Goal: Transaction & Acquisition: Purchase product/service

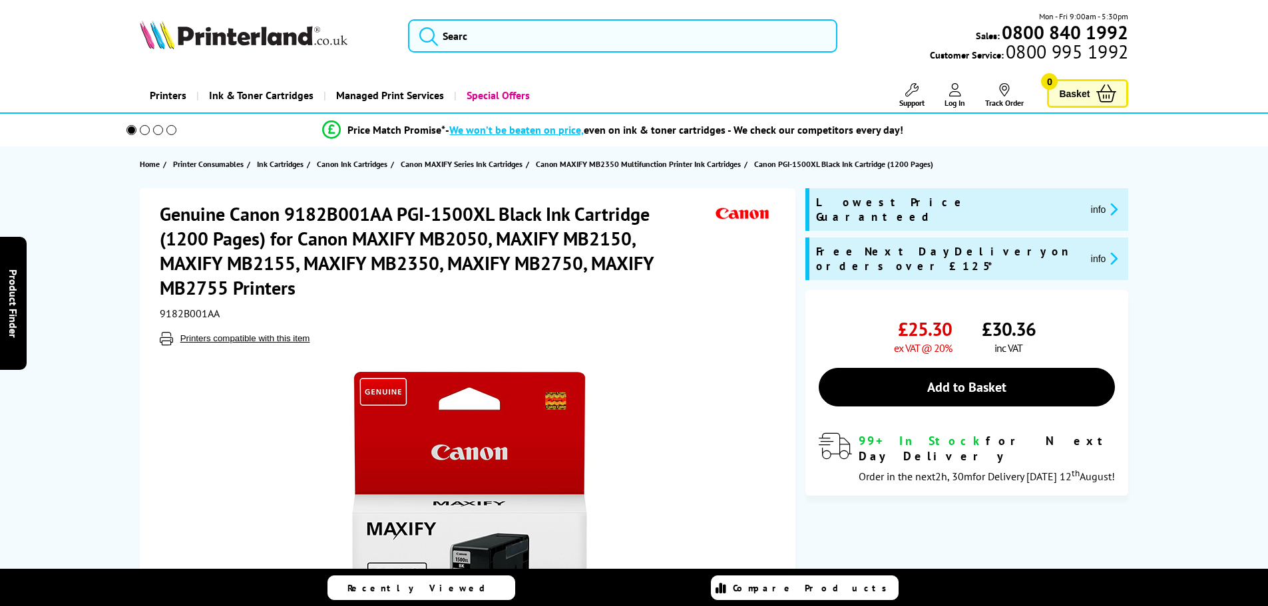
click at [985, 368] on link "Add to Basket" at bounding box center [967, 387] width 296 height 39
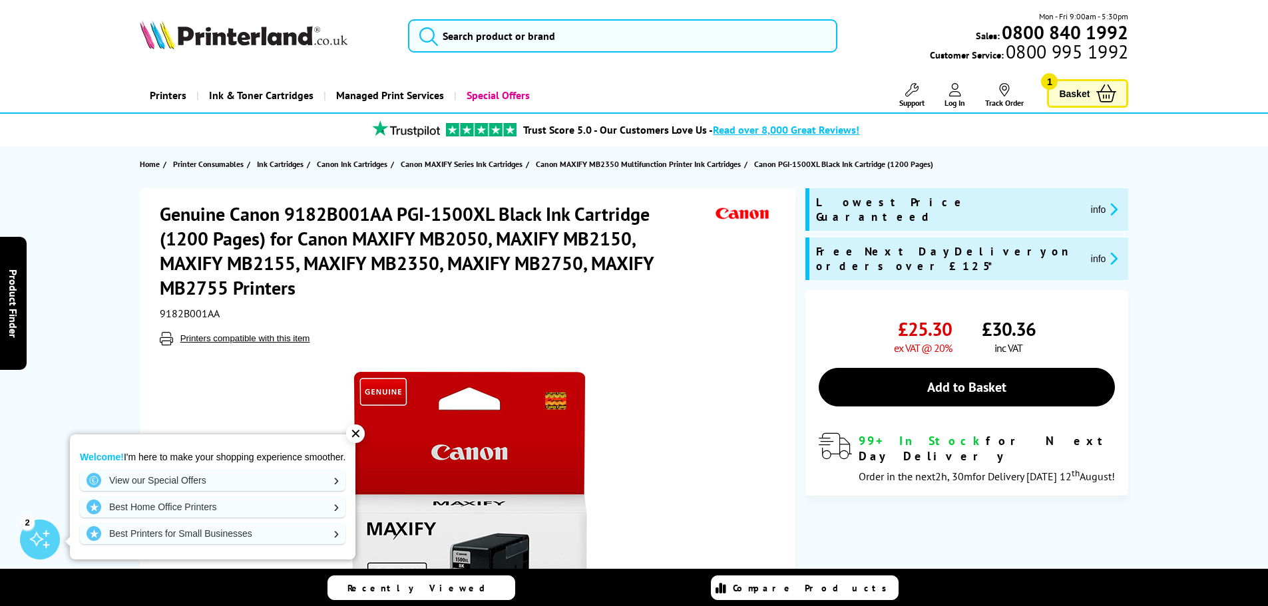
click at [1092, 90] on link "Basket 1" at bounding box center [1087, 93] width 81 height 29
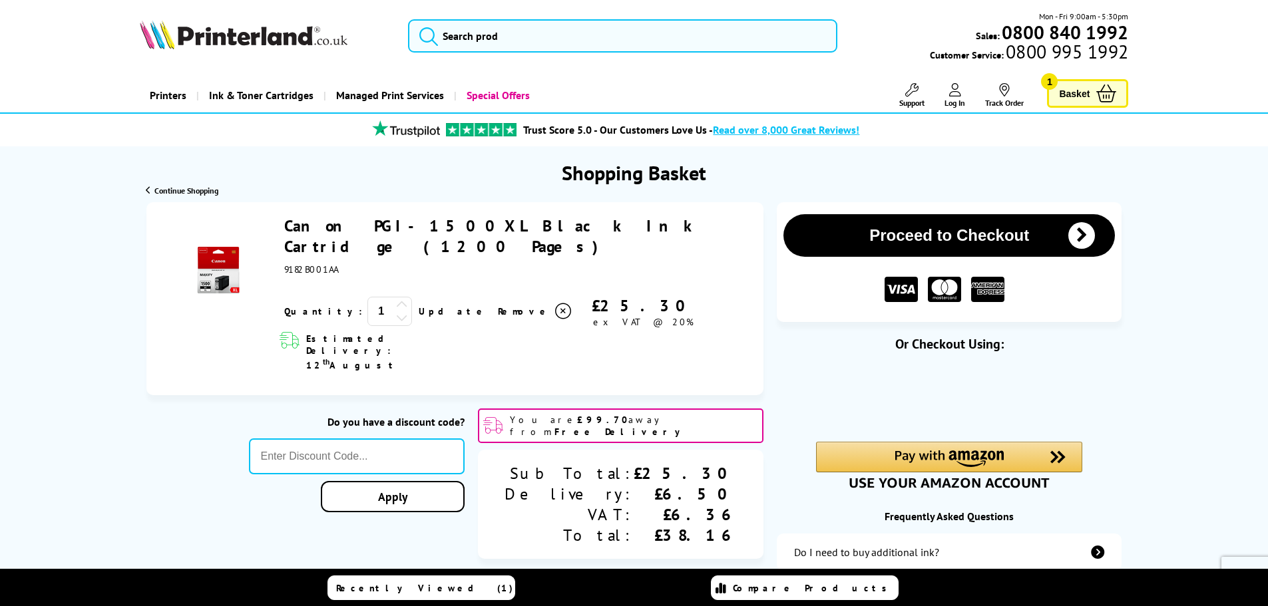
type input "666"
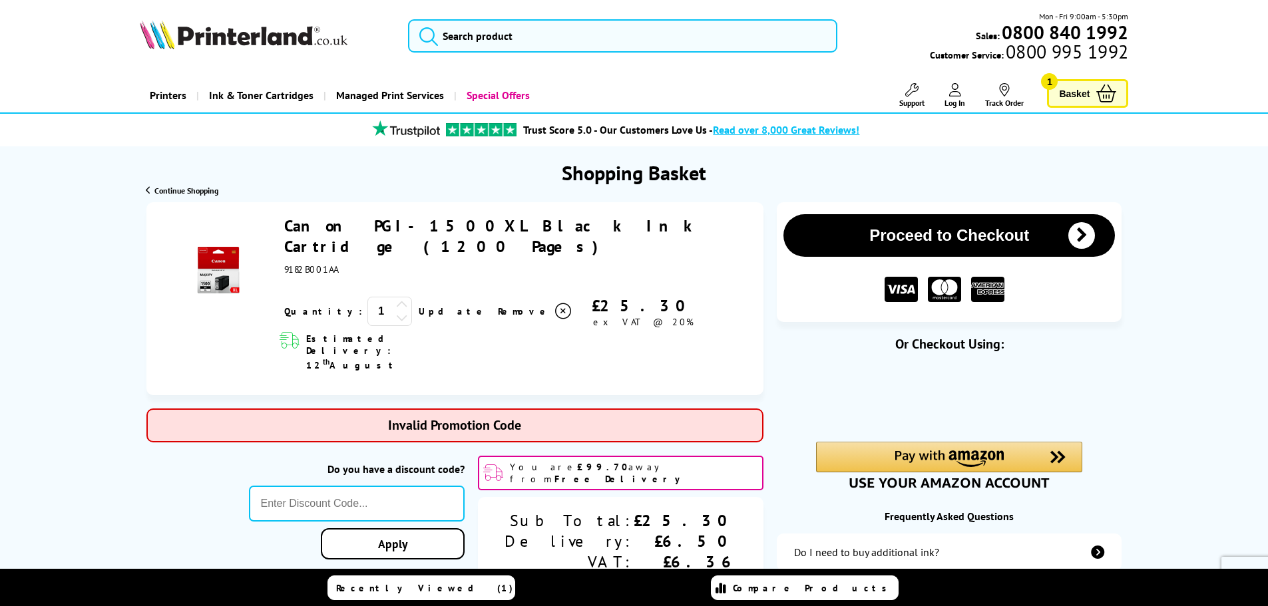
type input "GSFIVEPR"
type input "666"
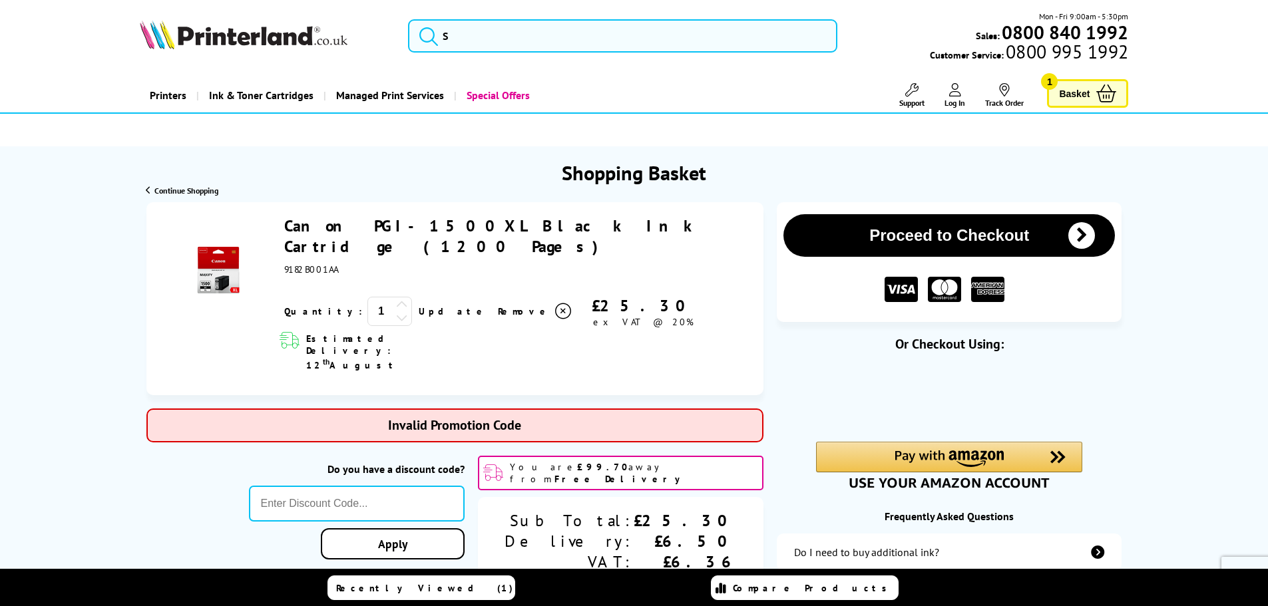
type input "5OFFPRINTERS"
type input "666"
type input "B2BHOUR"
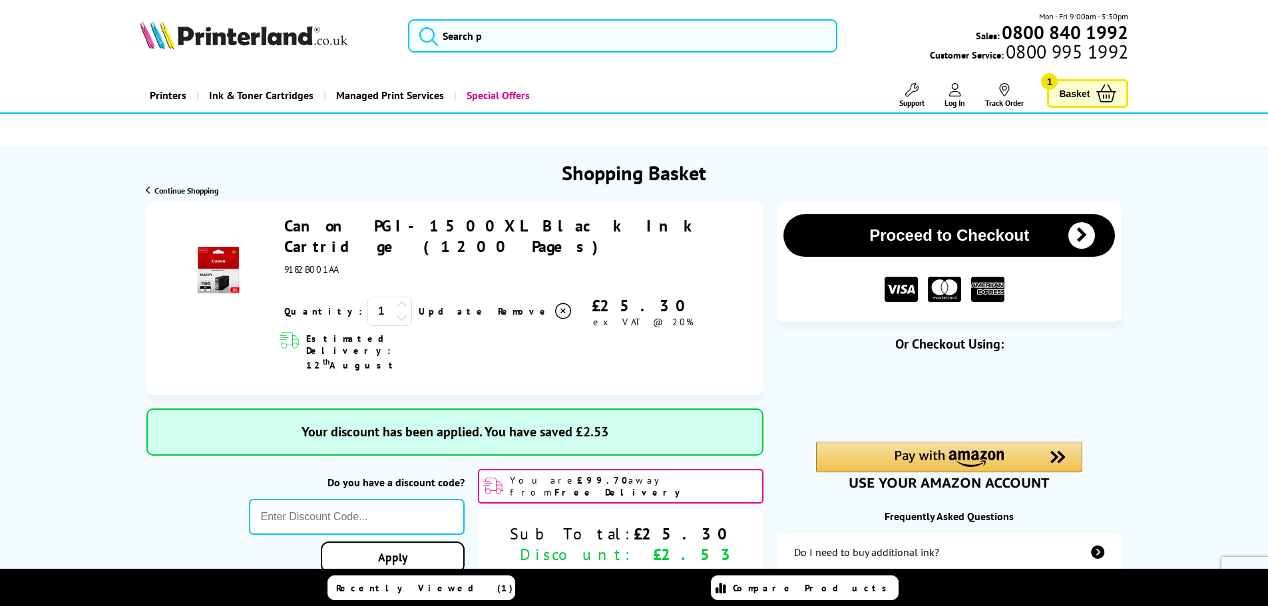
type input "666"
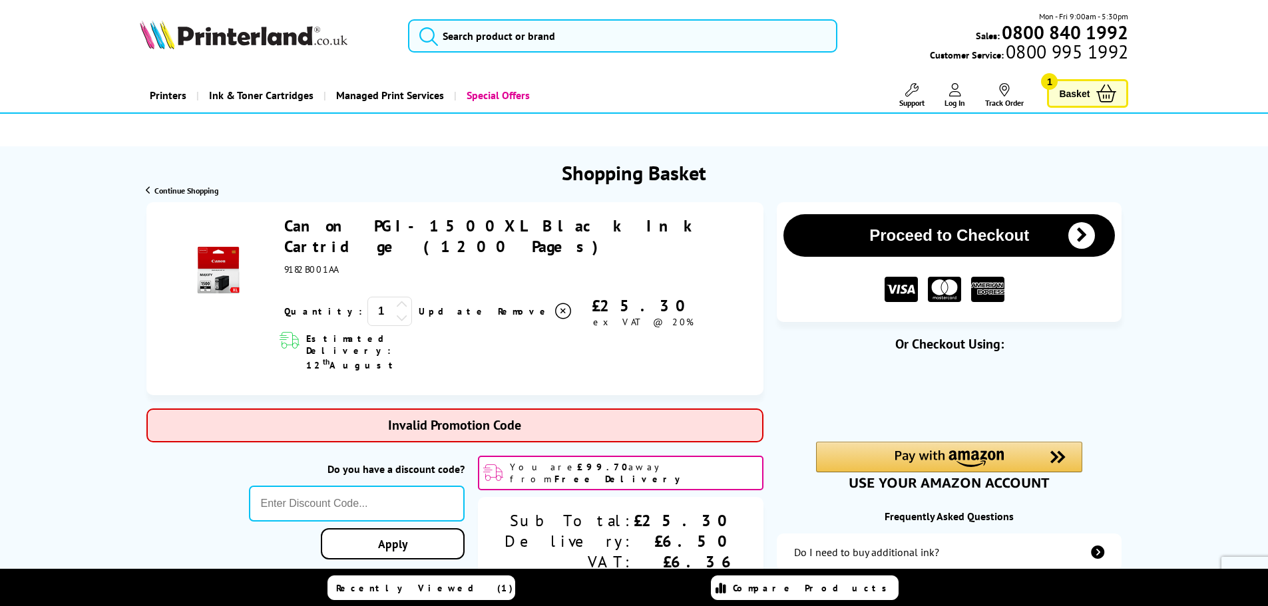
type input "KLPER5"
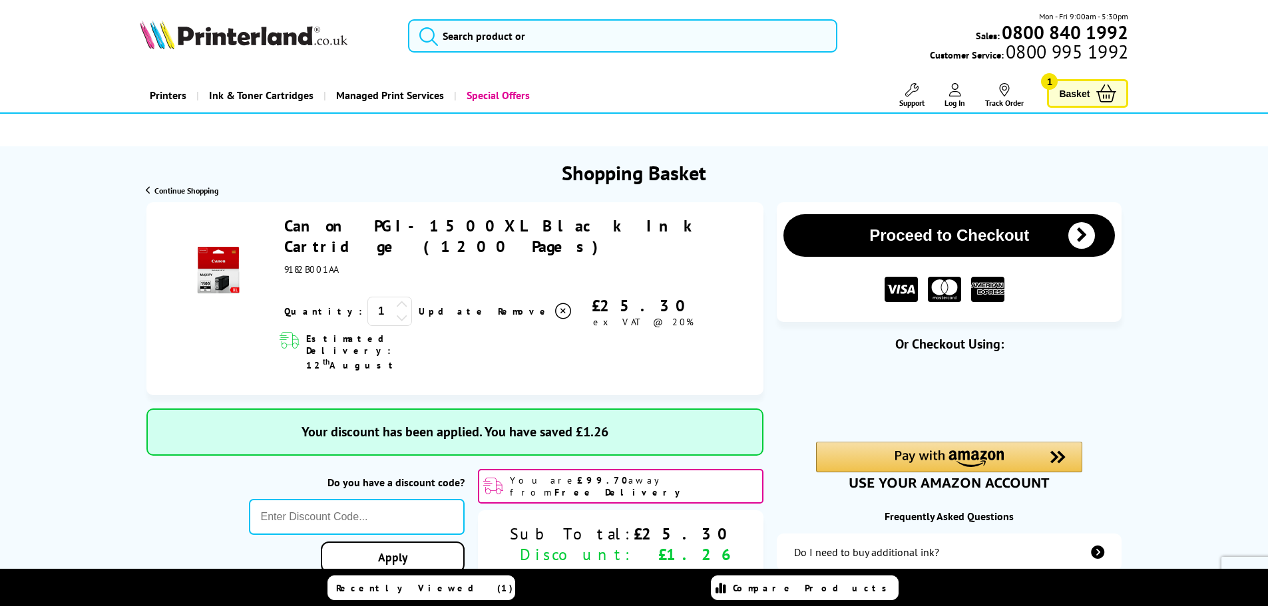
type input "666"
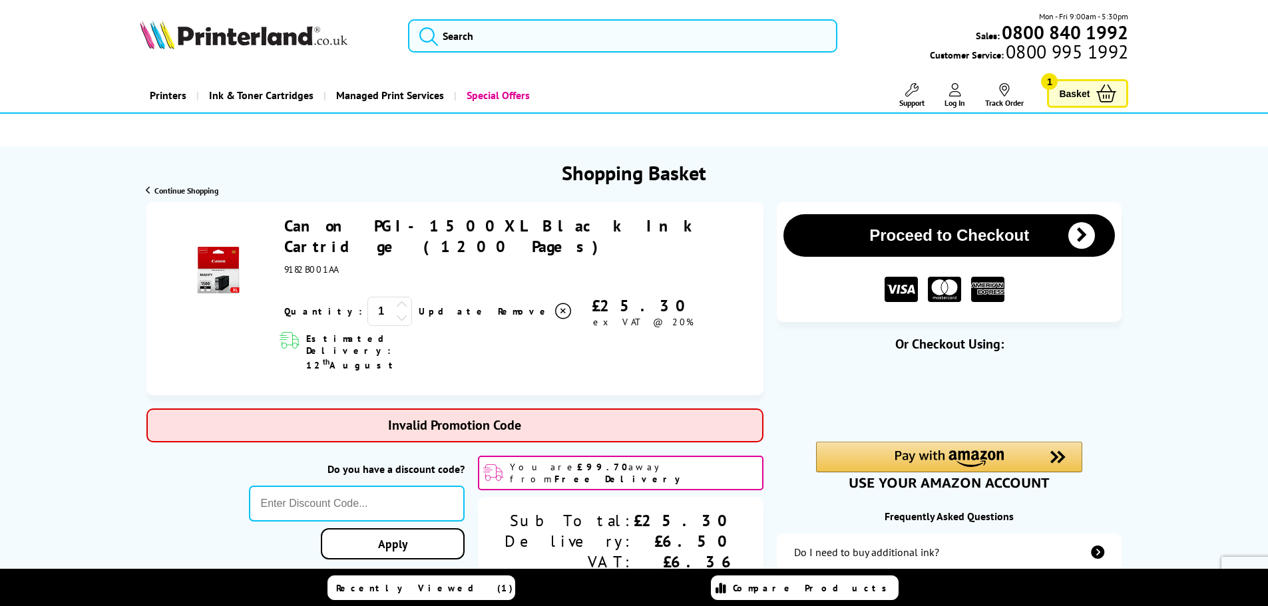
type input "POPFIVE"
type input "666"
type input "PRINTERFIVE"
type input "666"
type input "TWEET10"
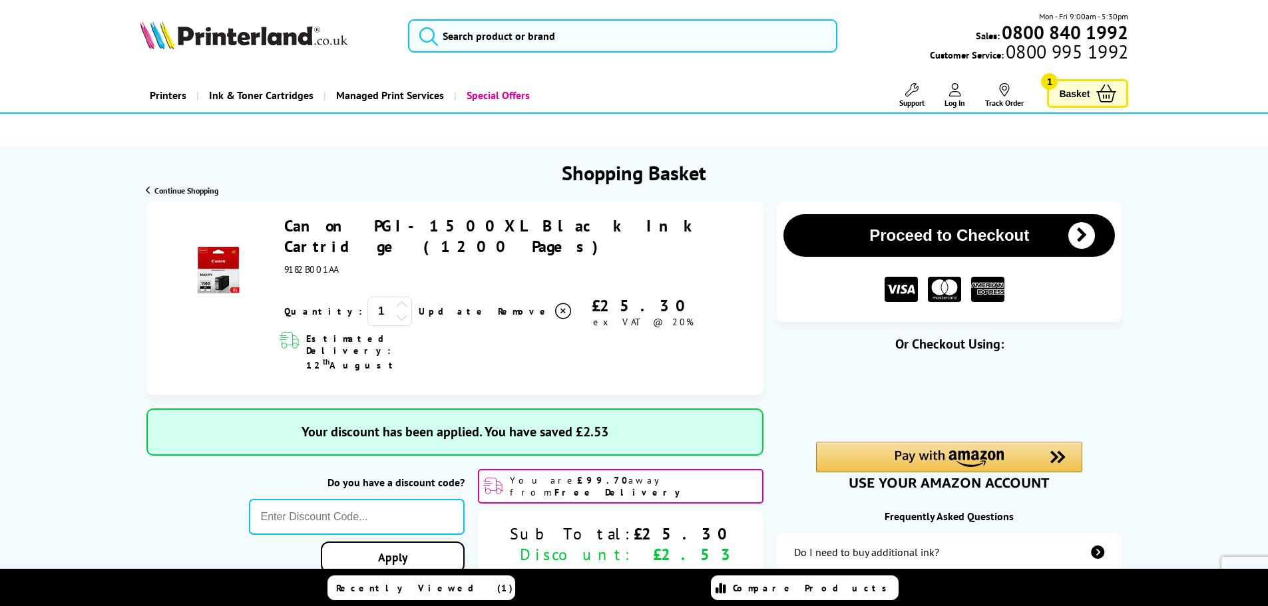
type input "666"
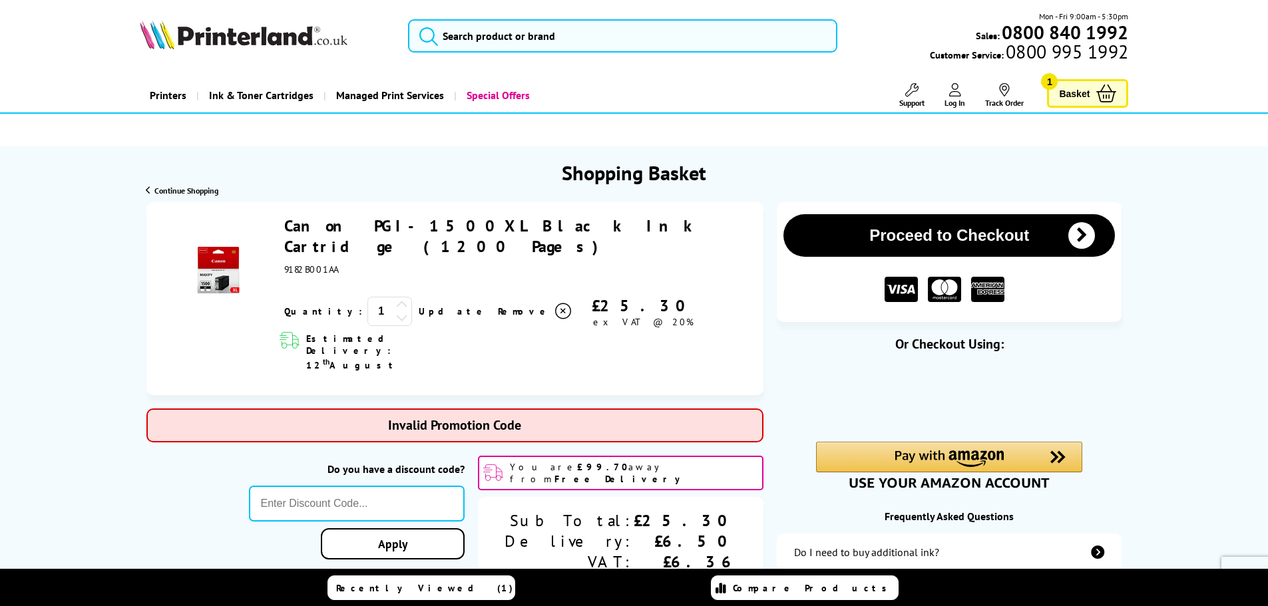
type input "PRINTER5"
type input "666"
type input "CONS10"
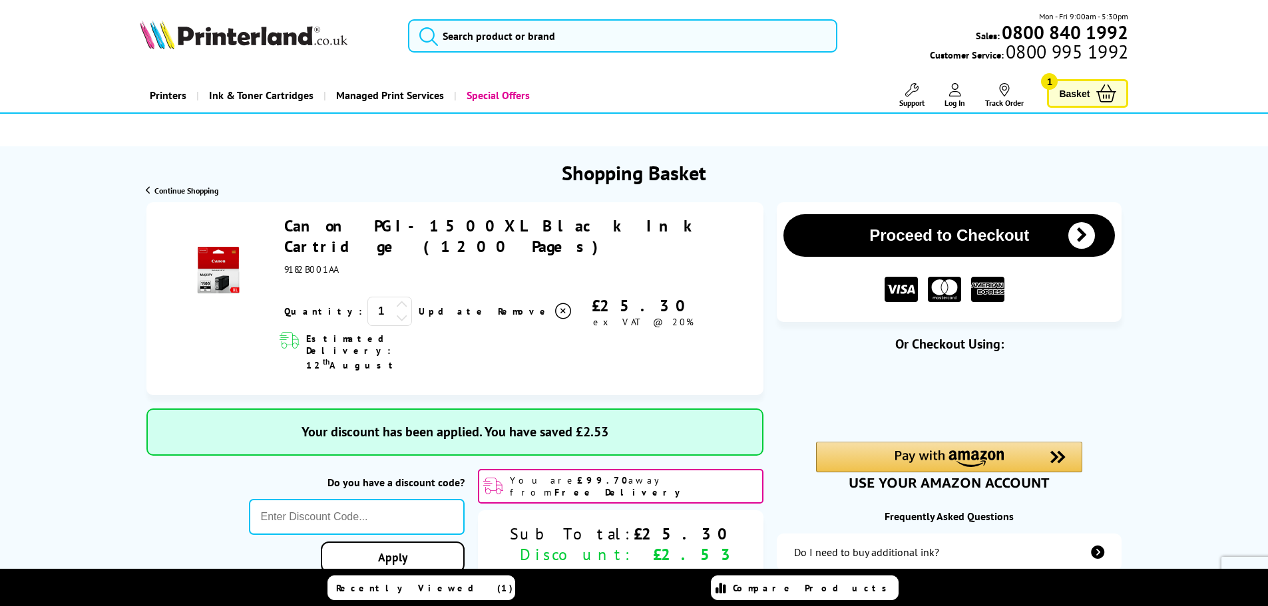
type input "666"
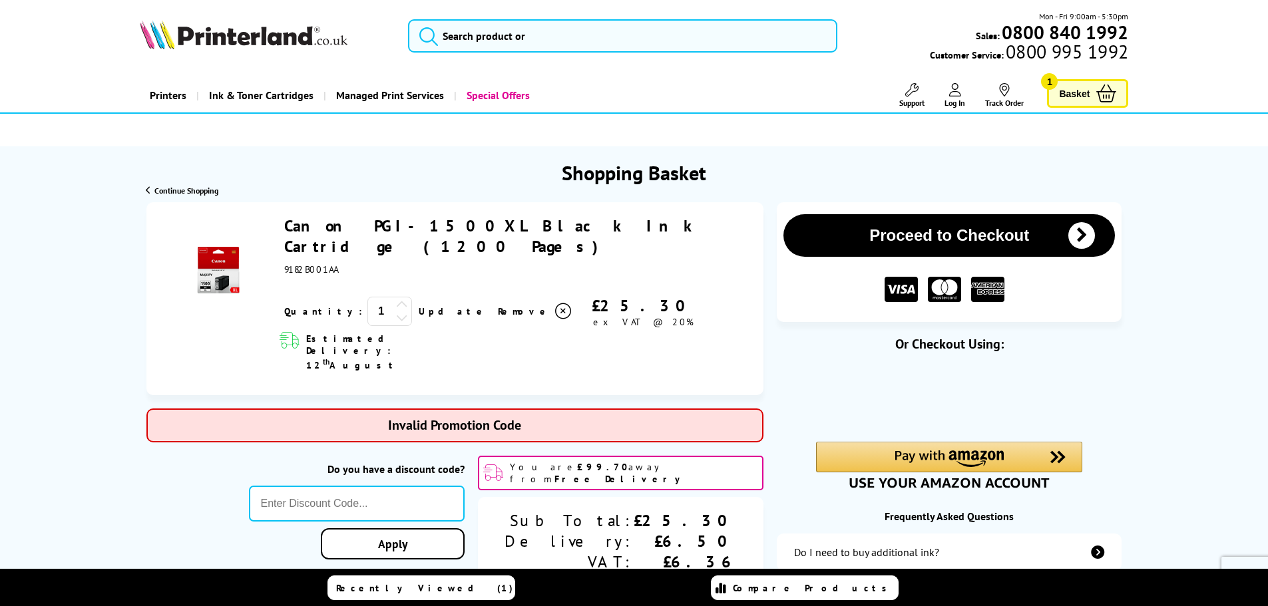
type input "B2BHOUR"
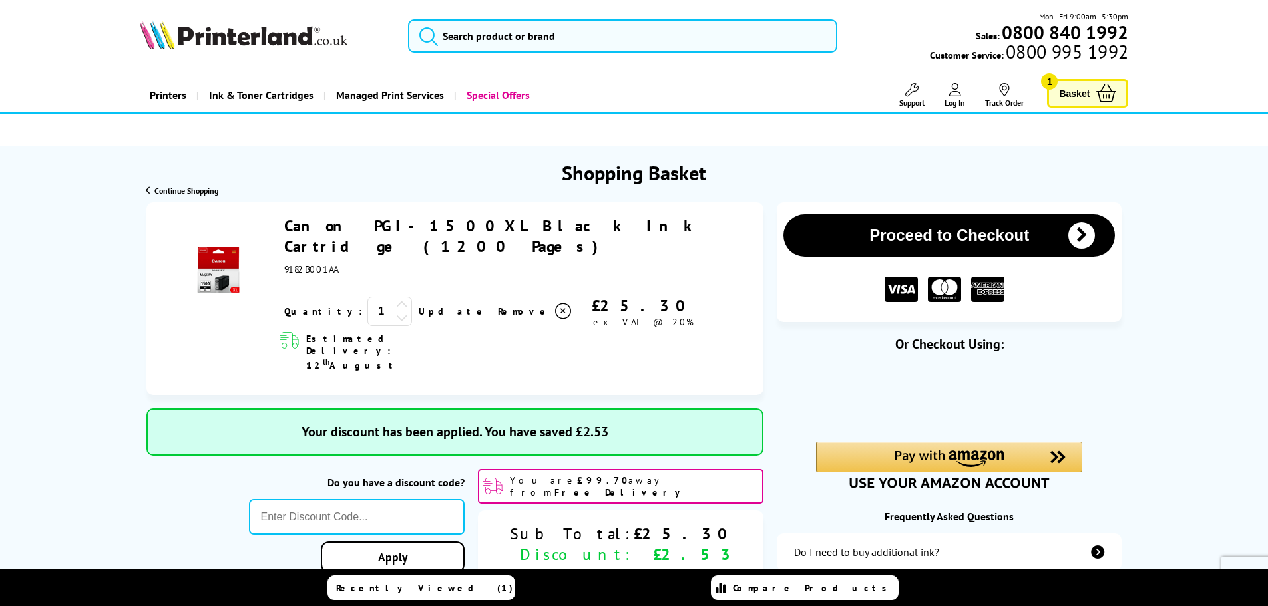
click at [522, 222] on link "Canon PGI-1500XL Black Ink Cartridge (1200 Pages)" at bounding box center [492, 236] width 416 height 41
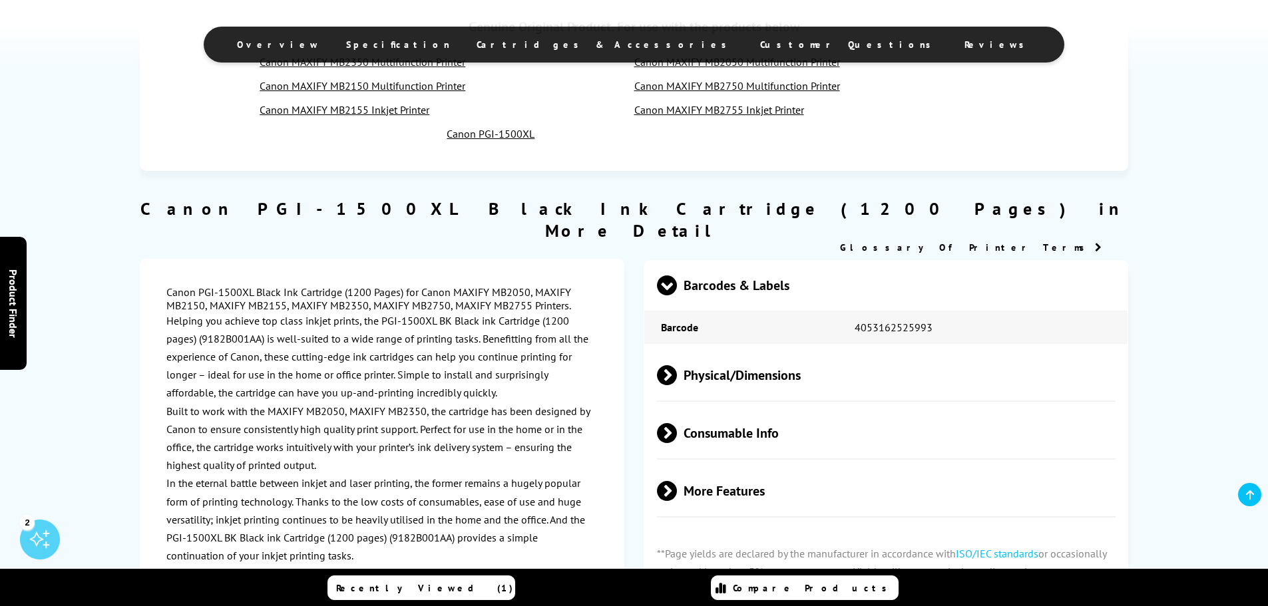
scroll to position [1065, 0]
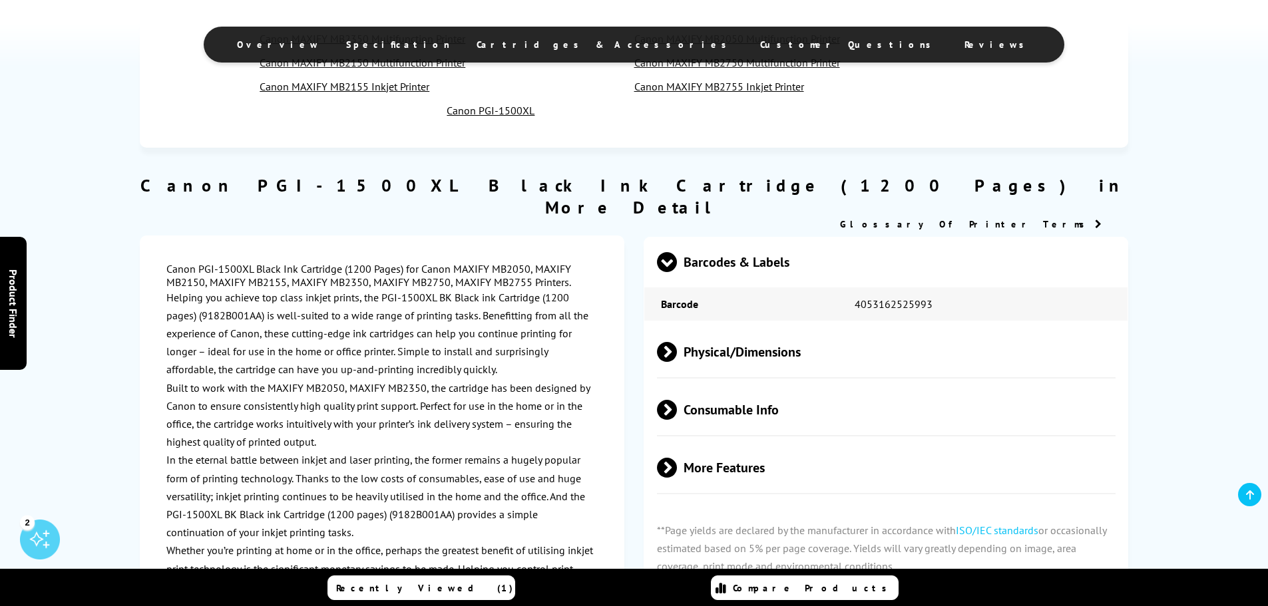
click at [763, 334] on span "Physical/Dimensions" at bounding box center [886, 352] width 459 height 50
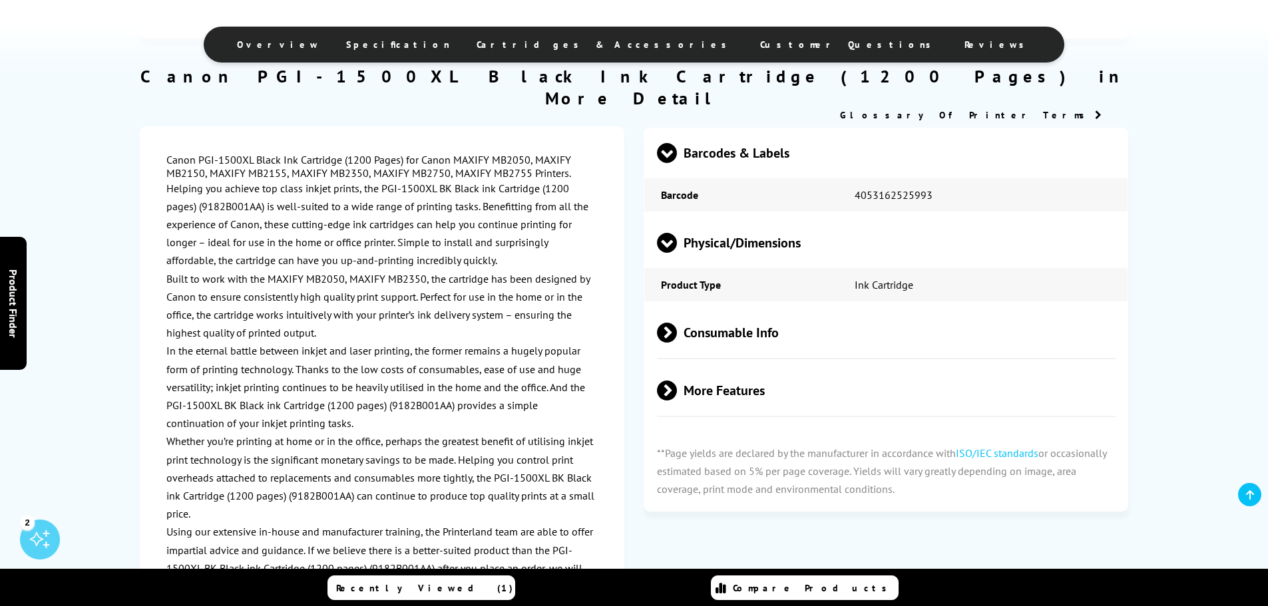
scroll to position [1198, 0]
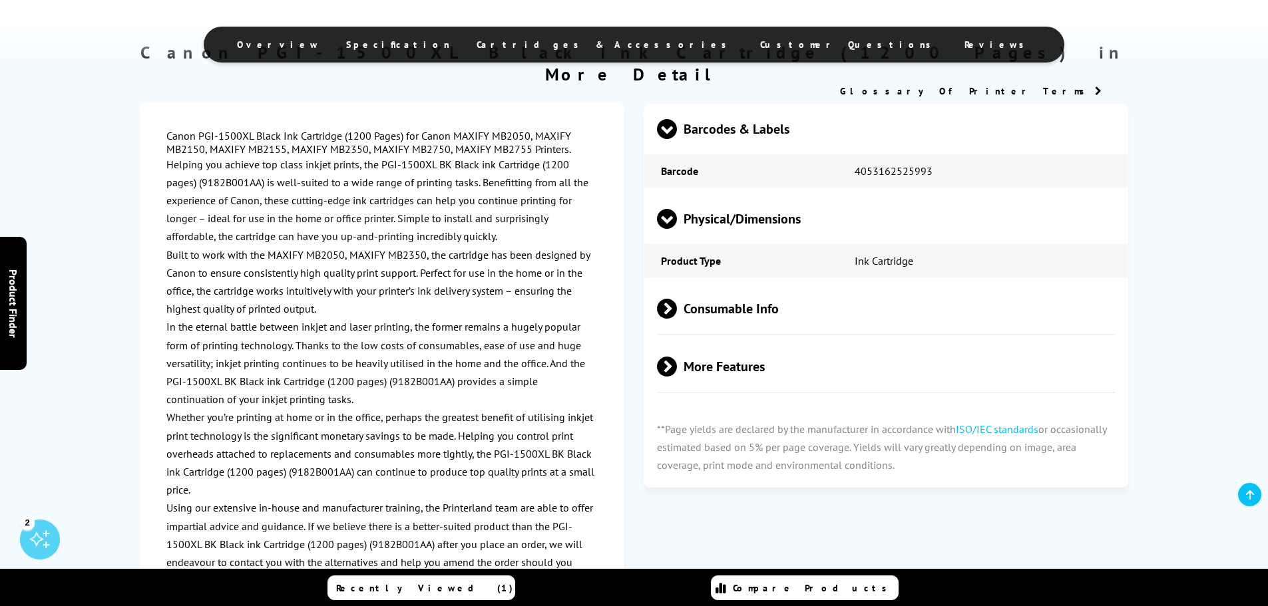
click at [689, 291] on span "Consumable Info" at bounding box center [886, 309] width 459 height 50
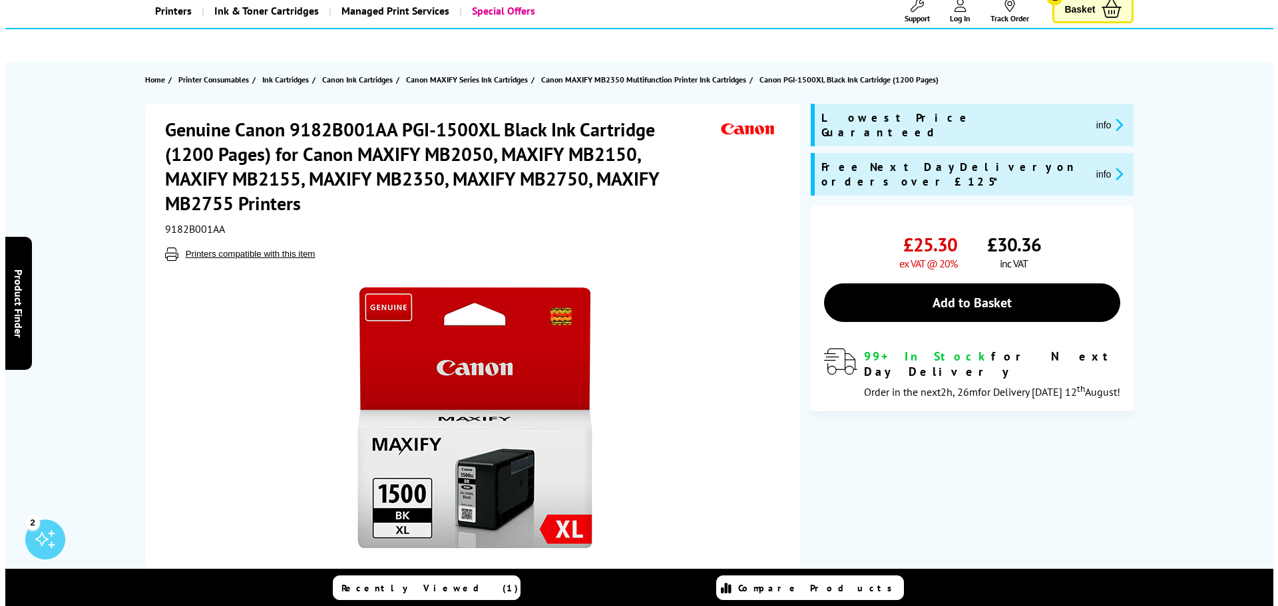
scroll to position [0, 0]
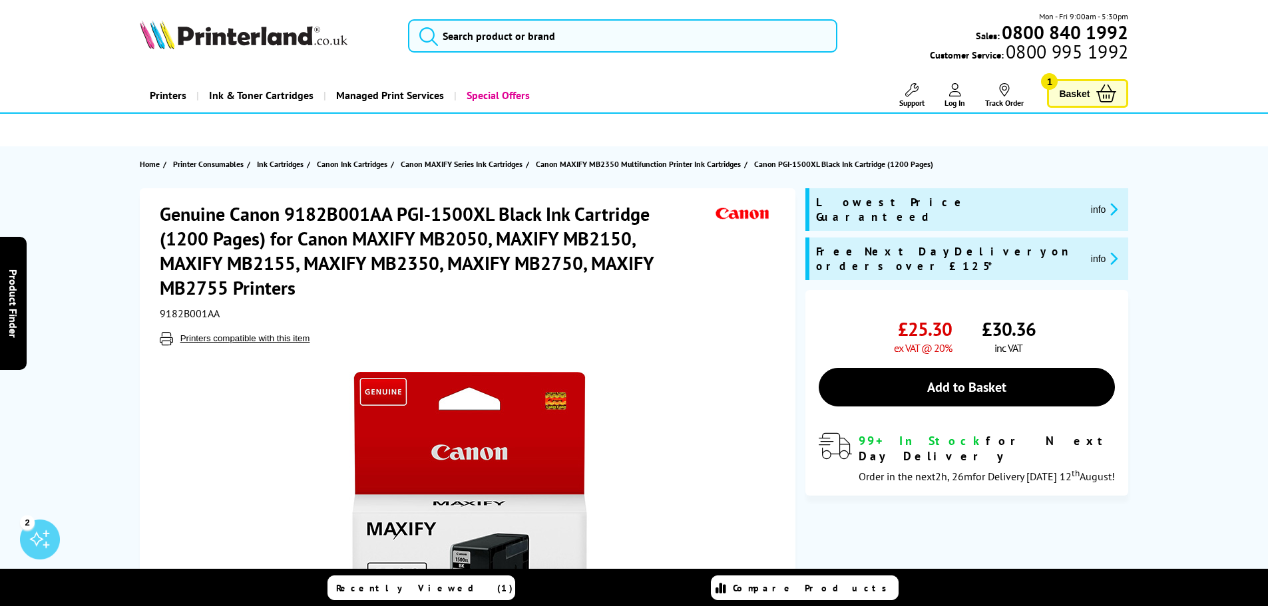
click at [1087, 204] on button "info" at bounding box center [1104, 209] width 35 height 15
